Goal: Transaction & Acquisition: Purchase product/service

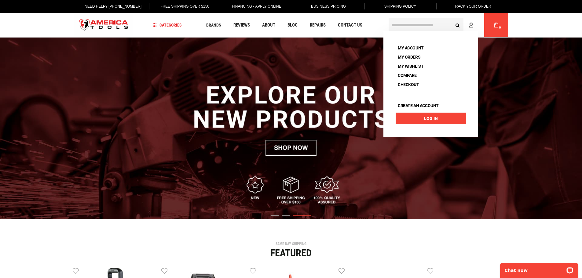
click at [434, 118] on link "Log In" at bounding box center [431, 119] width 70 height 12
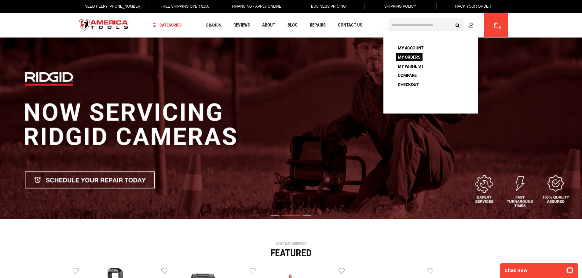
click at [414, 56] on link "My Orders" at bounding box center [409, 57] width 27 height 9
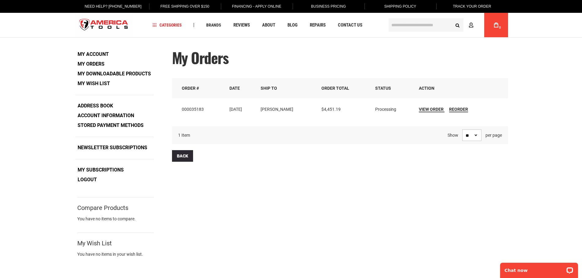
click at [401, 27] on input "text" at bounding box center [426, 24] width 75 height 13
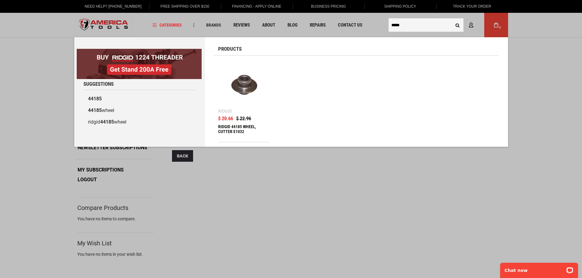
type input "*****"
click at [235, 128] on div "RIDGID 44185 WHEEL, CUTTER E1032" at bounding box center [244, 131] width 52 height 15
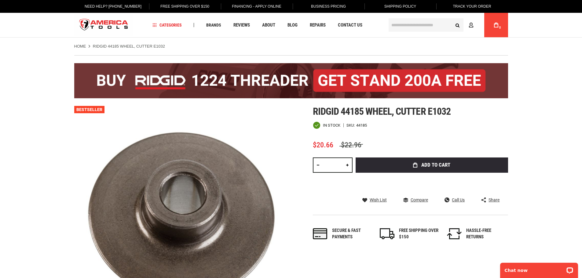
drag, startPoint x: 338, startPoint y: 165, endPoint x: 328, endPoint y: 167, distance: 9.3
click at [328, 167] on input "*" at bounding box center [333, 165] width 40 height 15
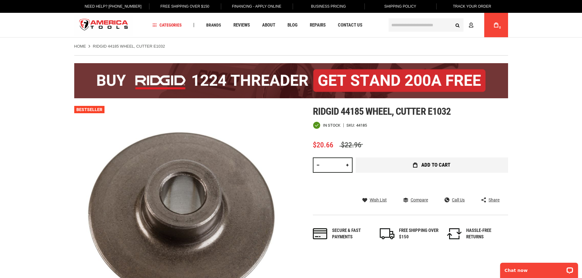
type input "**"
click at [433, 164] on span "Add to Cart" at bounding box center [435, 164] width 29 height 5
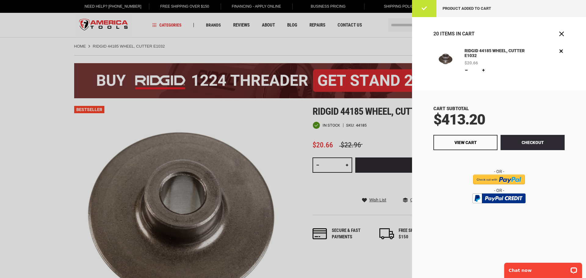
click at [281, 150] on div at bounding box center [293, 139] width 586 height 278
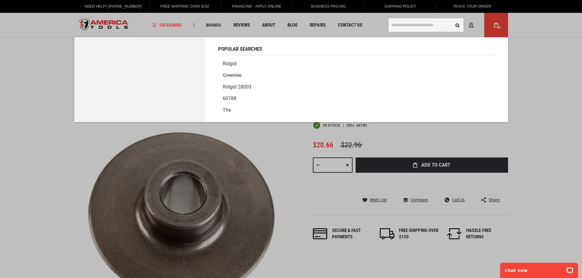
click at [398, 25] on input "text" at bounding box center [426, 24] width 75 height 13
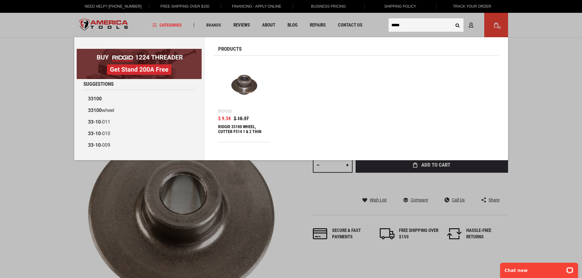
type input "*****"
click at [251, 86] on img at bounding box center [244, 86] width 46 height 46
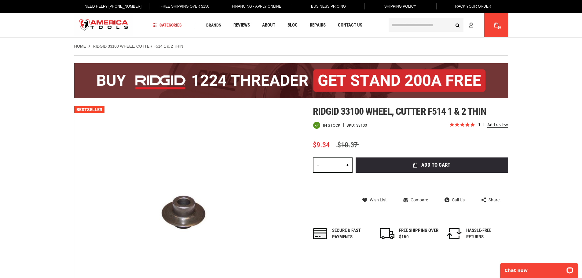
click at [335, 165] on input "*" at bounding box center [333, 165] width 40 height 15
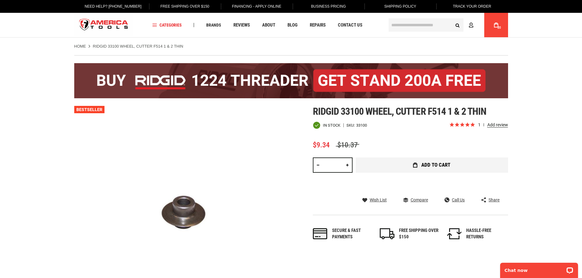
type input "**"
click at [444, 164] on span "Add to Cart" at bounding box center [435, 164] width 29 height 5
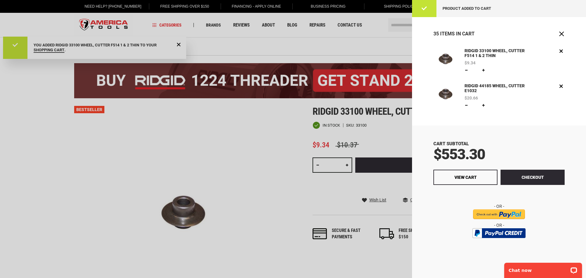
click at [229, 117] on div at bounding box center [293, 139] width 586 height 278
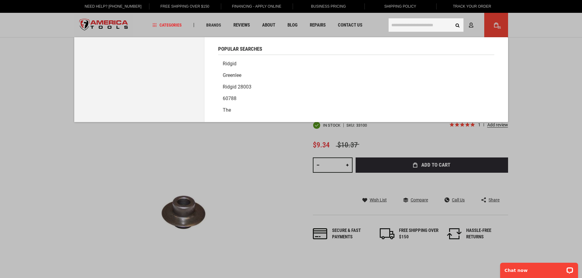
drag, startPoint x: 404, startPoint y: 24, endPoint x: 407, endPoint y: 24, distance: 3.4
click at [404, 24] on input "text" at bounding box center [426, 24] width 75 height 13
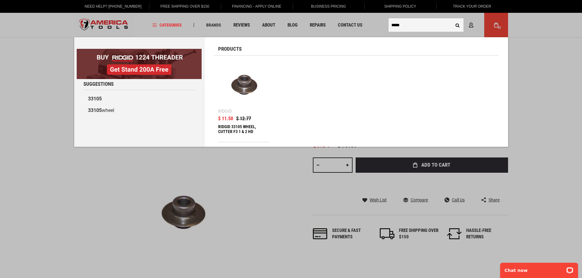
type input "*****"
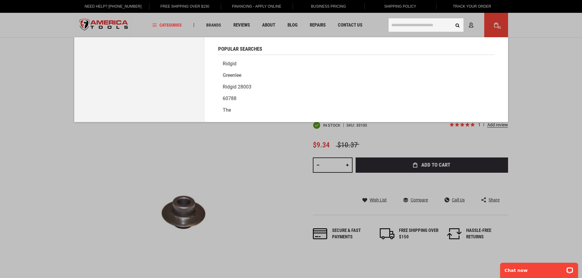
click at [413, 27] on input "text" at bounding box center [426, 24] width 75 height 13
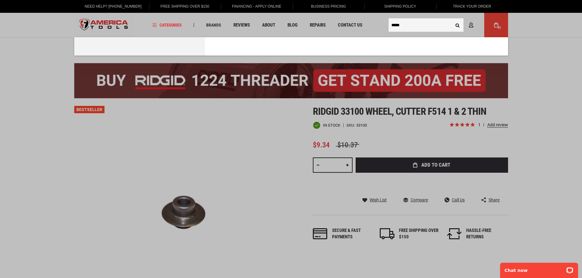
type input "*****"
click at [452, 19] on button "Search" at bounding box center [458, 25] width 12 height 12
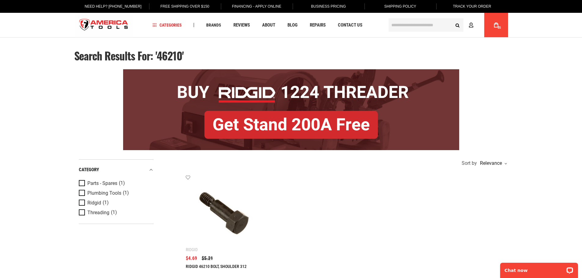
click at [202, 262] on div "RIDGID 46210 BOLT, SHOULDER 312 $5.21 $4.69" at bounding box center [224, 268] width 77 height 25
click at [235, 227] on img at bounding box center [224, 213] width 65 height 65
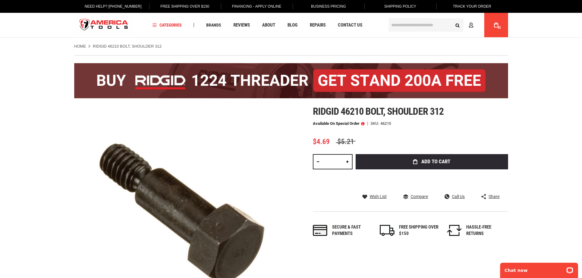
drag, startPoint x: 330, startPoint y: 160, endPoint x: 339, endPoint y: 161, distance: 9.8
click at [339, 161] on input "*" at bounding box center [333, 161] width 40 height 15
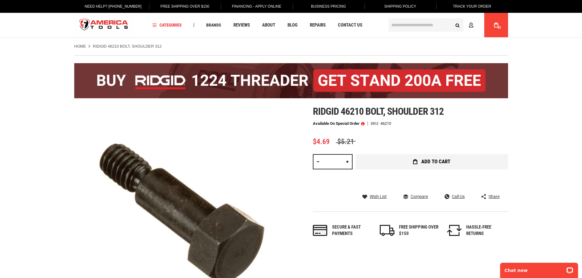
type input "**"
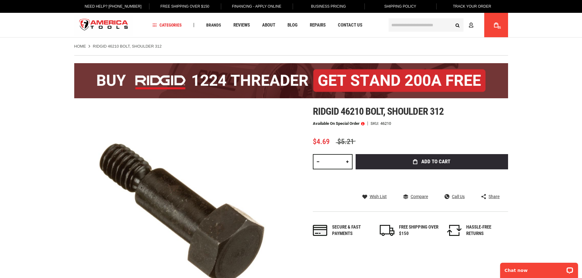
click at [434, 162] on span "Add to Cart" at bounding box center [435, 161] width 29 height 5
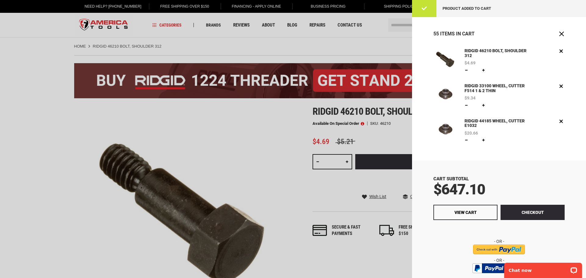
click at [356, 42] on div at bounding box center [293, 139] width 586 height 278
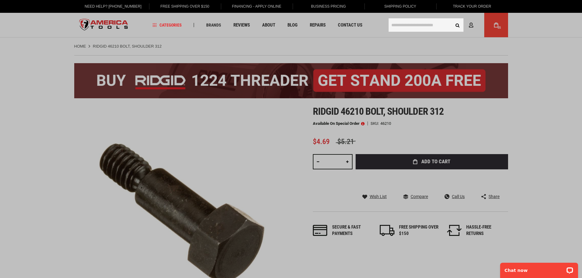
click at [403, 26] on input "text" at bounding box center [426, 24] width 75 height 13
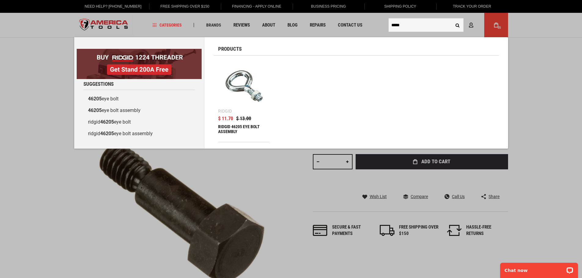
type input "*****"
click at [235, 125] on div "RIDGID 46205 EYE BOLT ASSEMBLY" at bounding box center [244, 131] width 52 height 15
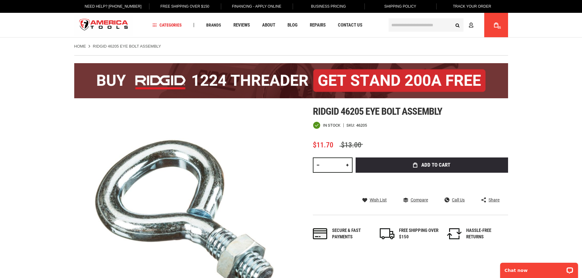
click at [347, 165] on link at bounding box center [347, 165] width 10 height 15
type input "*"
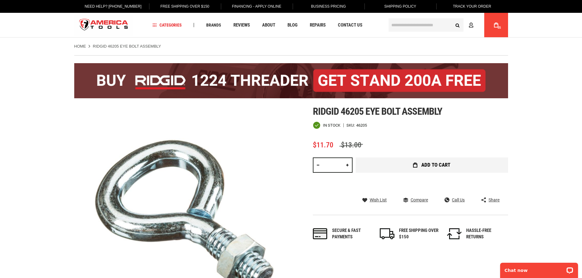
click at [423, 165] on span "Add to Cart" at bounding box center [435, 164] width 29 height 5
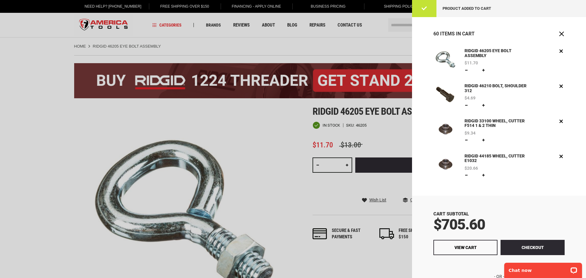
scroll to position [31, 0]
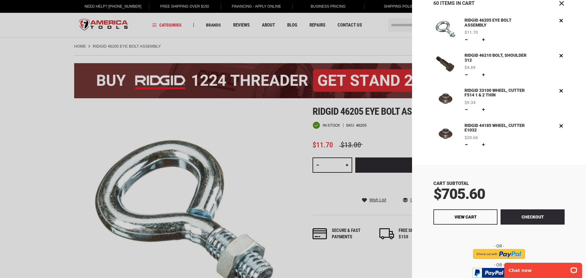
click at [520, 126] on link "RIDGID 44185 WHEEL, CUTTER E1032" at bounding box center [498, 128] width 70 height 12
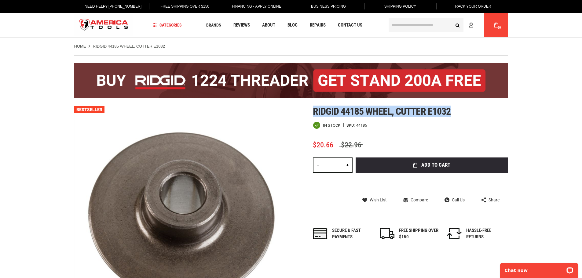
drag, startPoint x: 313, startPoint y: 110, endPoint x: 451, endPoint y: 108, distance: 138.1
click at [451, 108] on h1 "Ridgid 44185 wheel, cutter e1032" at bounding box center [410, 111] width 195 height 11
copy span "Ridgid 44185 wheel, cutter e1032"
click at [498, 23] on icon at bounding box center [496, 25] width 4 height 5
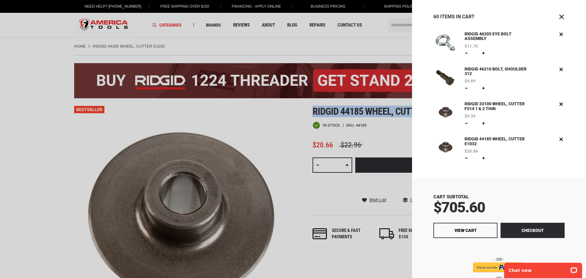
click at [490, 106] on link "RIDGID 33100 WHEEL, CUTTER F514 1 & 2 THIN" at bounding box center [498, 107] width 70 height 12
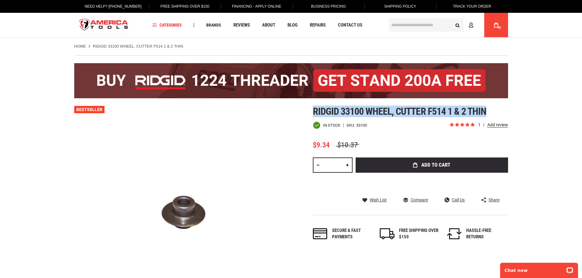
drag, startPoint x: 314, startPoint y: 109, endPoint x: 487, endPoint y: 108, distance: 172.9
click at [487, 108] on span "Ridgid 33100 wheel, cutter f514 1 & 2 thin" at bounding box center [400, 112] width 174 height 12
copy span "Ridgid 33100 wheel, cutter f514 1 & 2 thin"
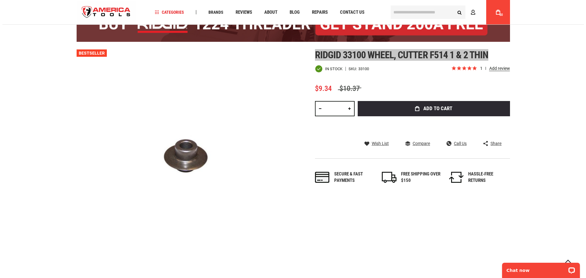
scroll to position [61, 0]
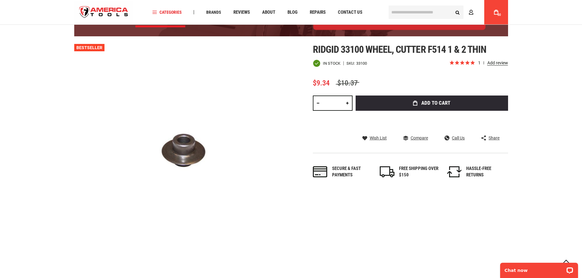
click at [294, 167] on div "Skip to the end of the images gallery Skip to the beginning of the images galle…" at bounding box center [291, 152] width 434 height 217
click at [496, 9] on link "My Cart 60" at bounding box center [496, 12] width 12 height 24
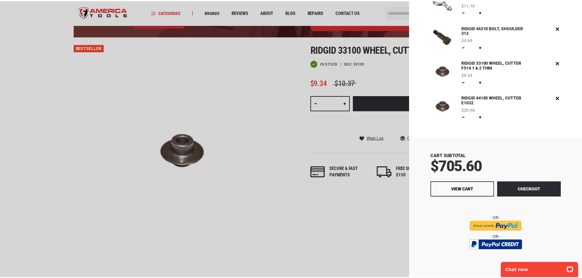
scroll to position [42, 0]
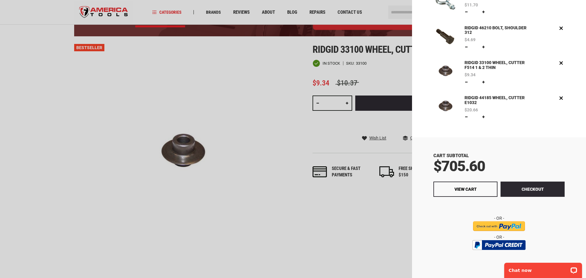
click at [254, 137] on div at bounding box center [293, 139] width 586 height 278
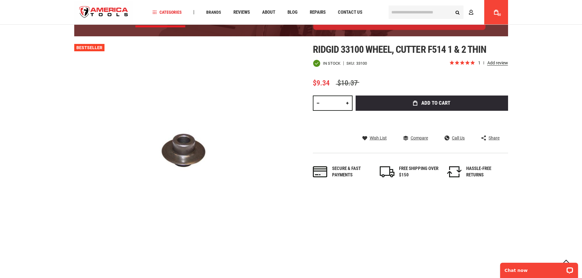
click at [411, 13] on input "text" at bounding box center [426, 11] width 75 height 13
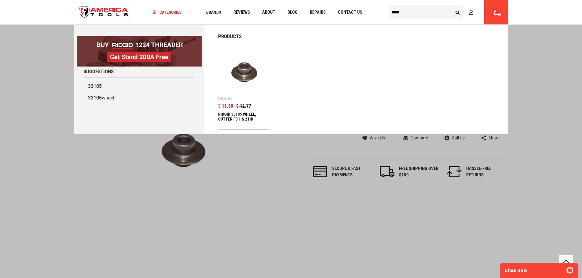
type input "*****"
click at [452, 6] on button "Search" at bounding box center [458, 12] width 12 height 12
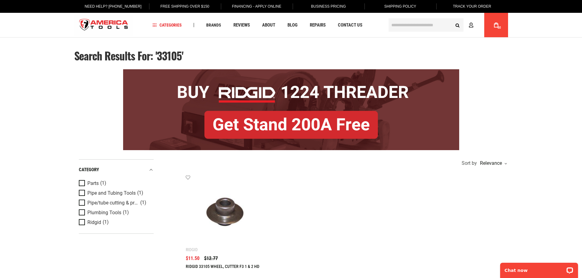
click at [214, 267] on link "RIDGID 33105 WHEEL, CUTTER F3 1 & 2 HD" at bounding box center [223, 266] width 74 height 5
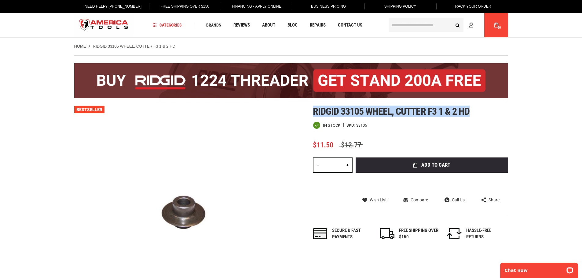
drag, startPoint x: 314, startPoint y: 108, endPoint x: 475, endPoint y: 111, distance: 161.3
click at [475, 111] on h1 "Ridgid 33105 wheel, cutter f3 1 & 2 hd" at bounding box center [410, 111] width 195 height 11
copy span "Ridgid 33105 wheel, cutter f3 1 & 2 hd"
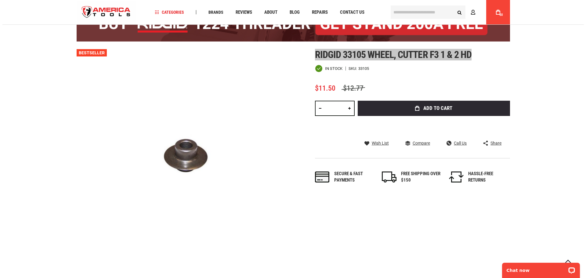
scroll to position [61, 0]
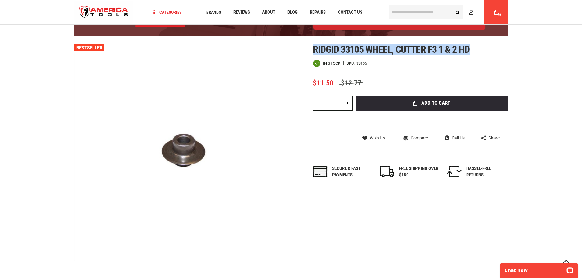
click at [499, 13] on span "60" at bounding box center [498, 14] width 3 height 3
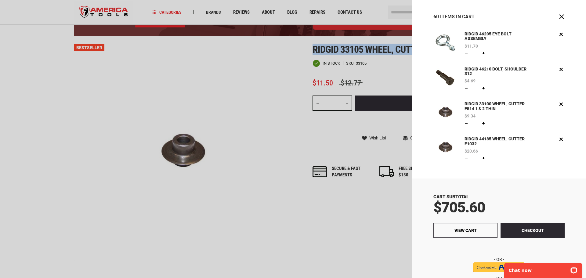
click at [498, 70] on link "RIDGID 46210 BOLT, SHOULDER 312" at bounding box center [498, 72] width 70 height 12
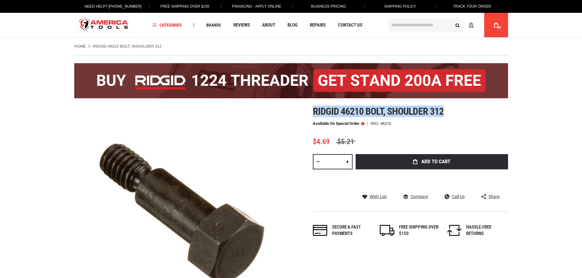
drag, startPoint x: 313, startPoint y: 108, endPoint x: 445, endPoint y: 111, distance: 132.0
click at [445, 111] on h1 "Ridgid 46210 bolt, shoulder 312" at bounding box center [410, 111] width 195 height 11
copy span "Ridgid 46210 bolt, shoulder 312"
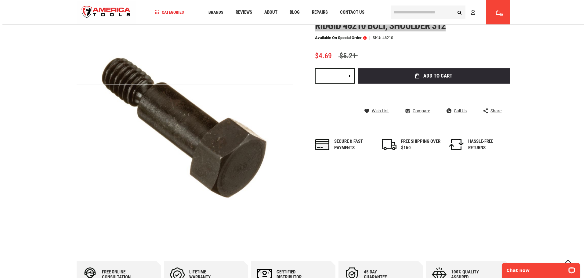
scroll to position [92, 0]
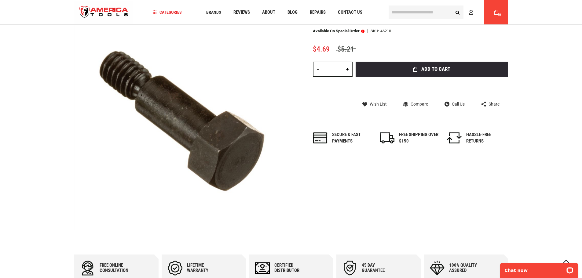
click at [498, 11] on link "My Cart 60" at bounding box center [496, 12] width 12 height 24
